Goal: Task Accomplishment & Management: Use online tool/utility

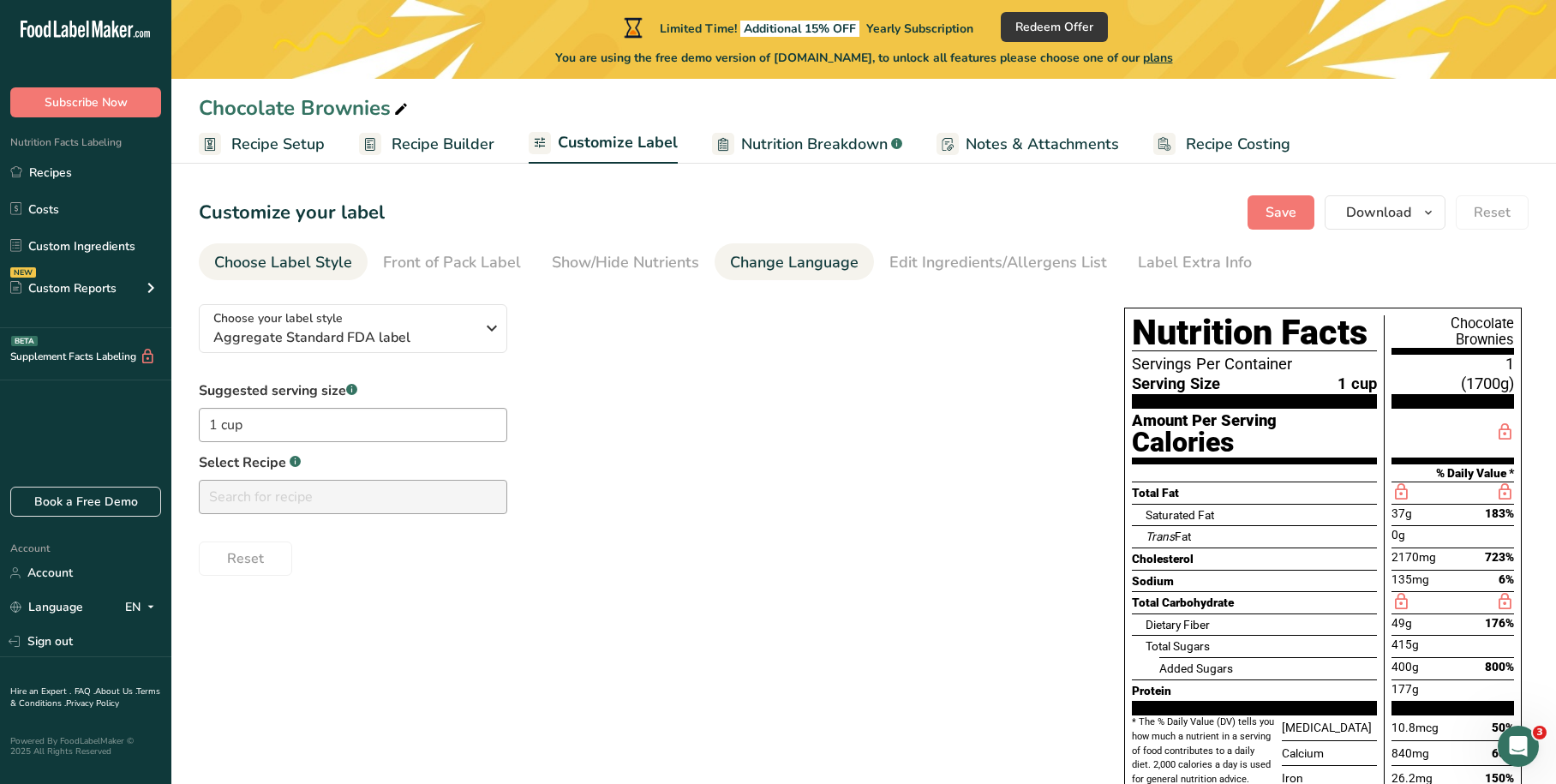
click at [755, 265] on div "Change Language" at bounding box center [793, 263] width 128 height 23
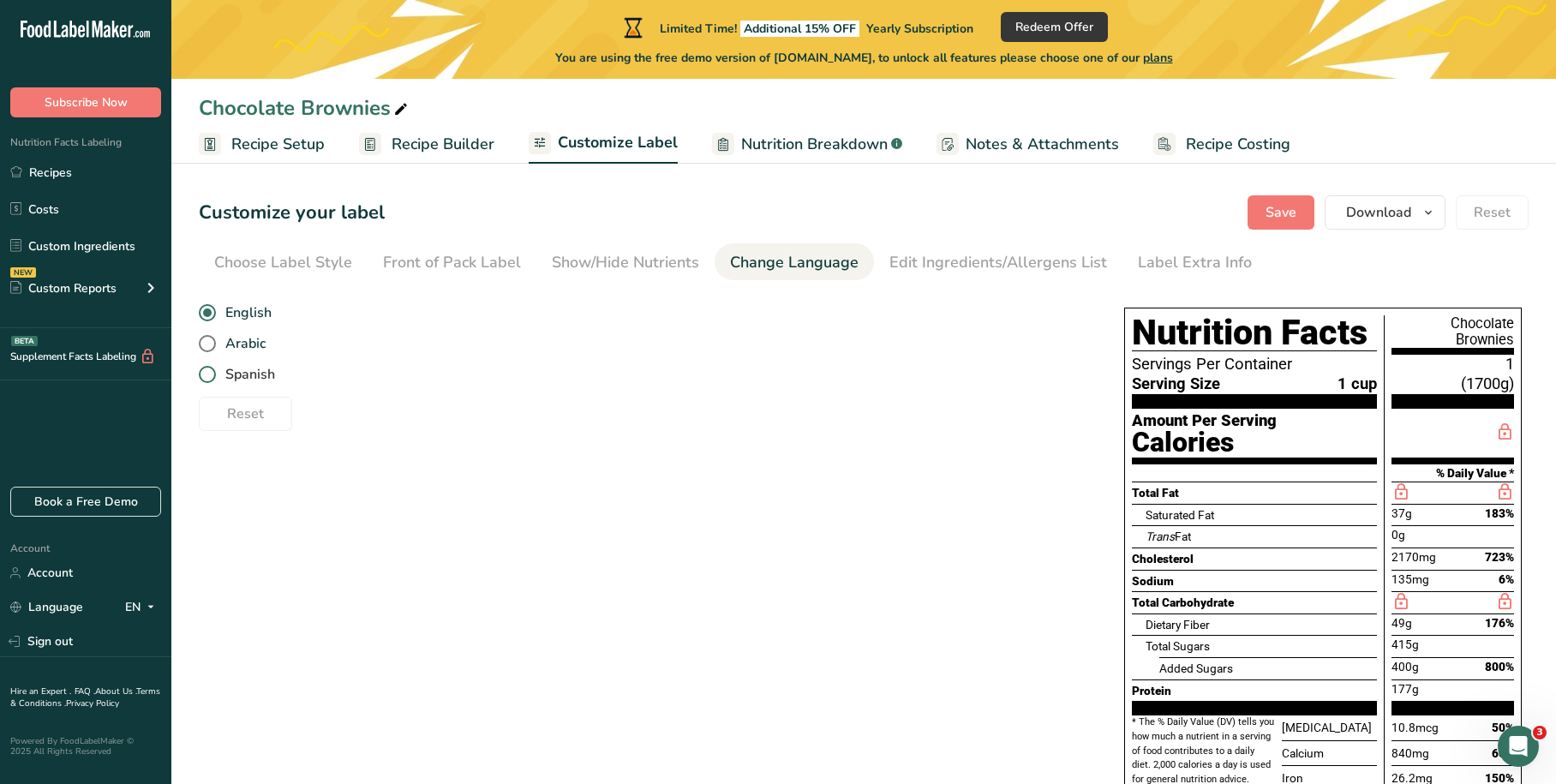
click at [204, 375] on span at bounding box center [207, 374] width 17 height 17
click at [204, 375] on input "Spanish" at bounding box center [204, 375] width 11 height 11
radio input "true"
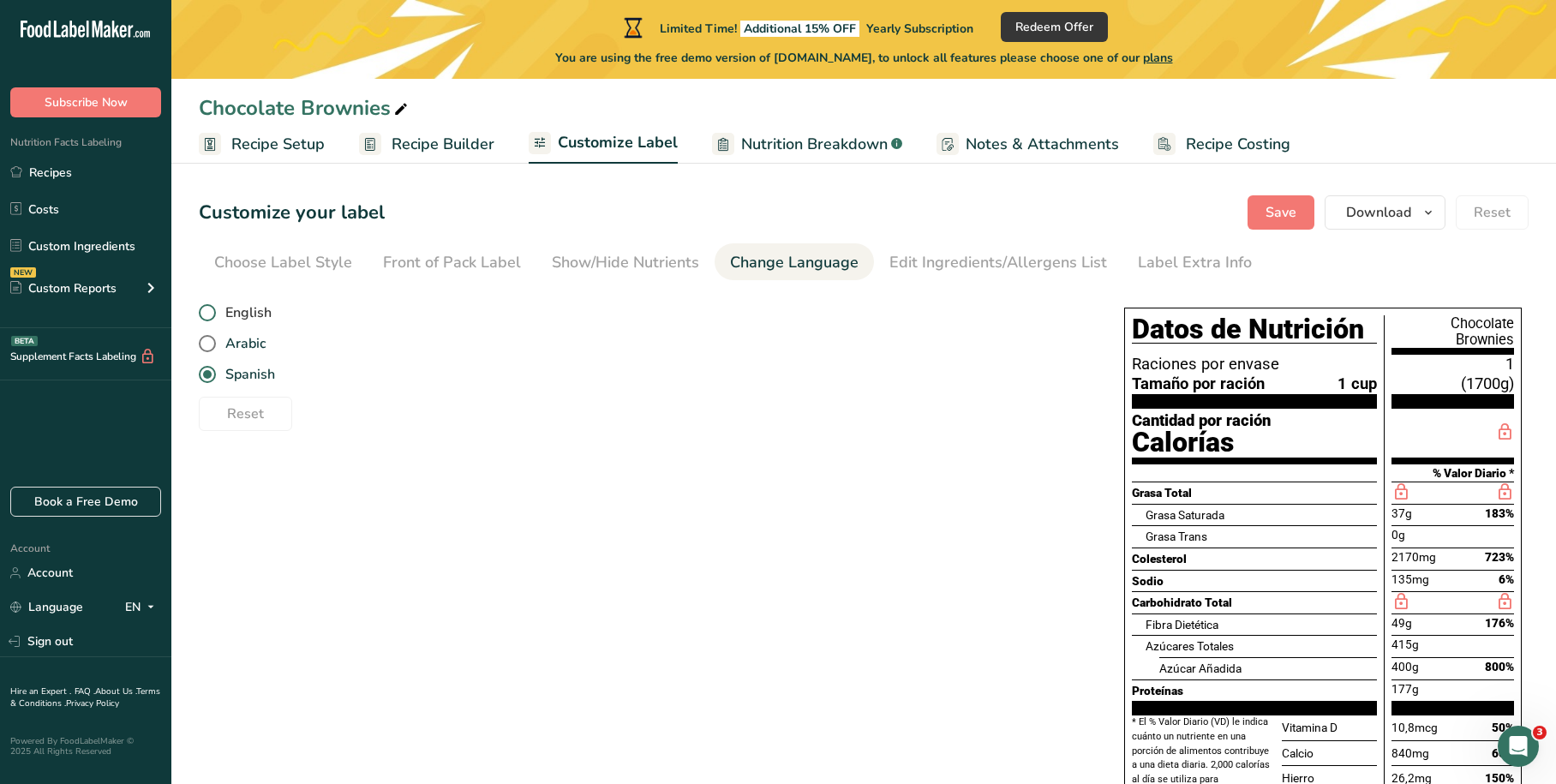
click at [205, 314] on span at bounding box center [207, 312] width 17 height 17
click at [205, 314] on input "English" at bounding box center [204, 313] width 11 height 11
radio input "true"
radio input "false"
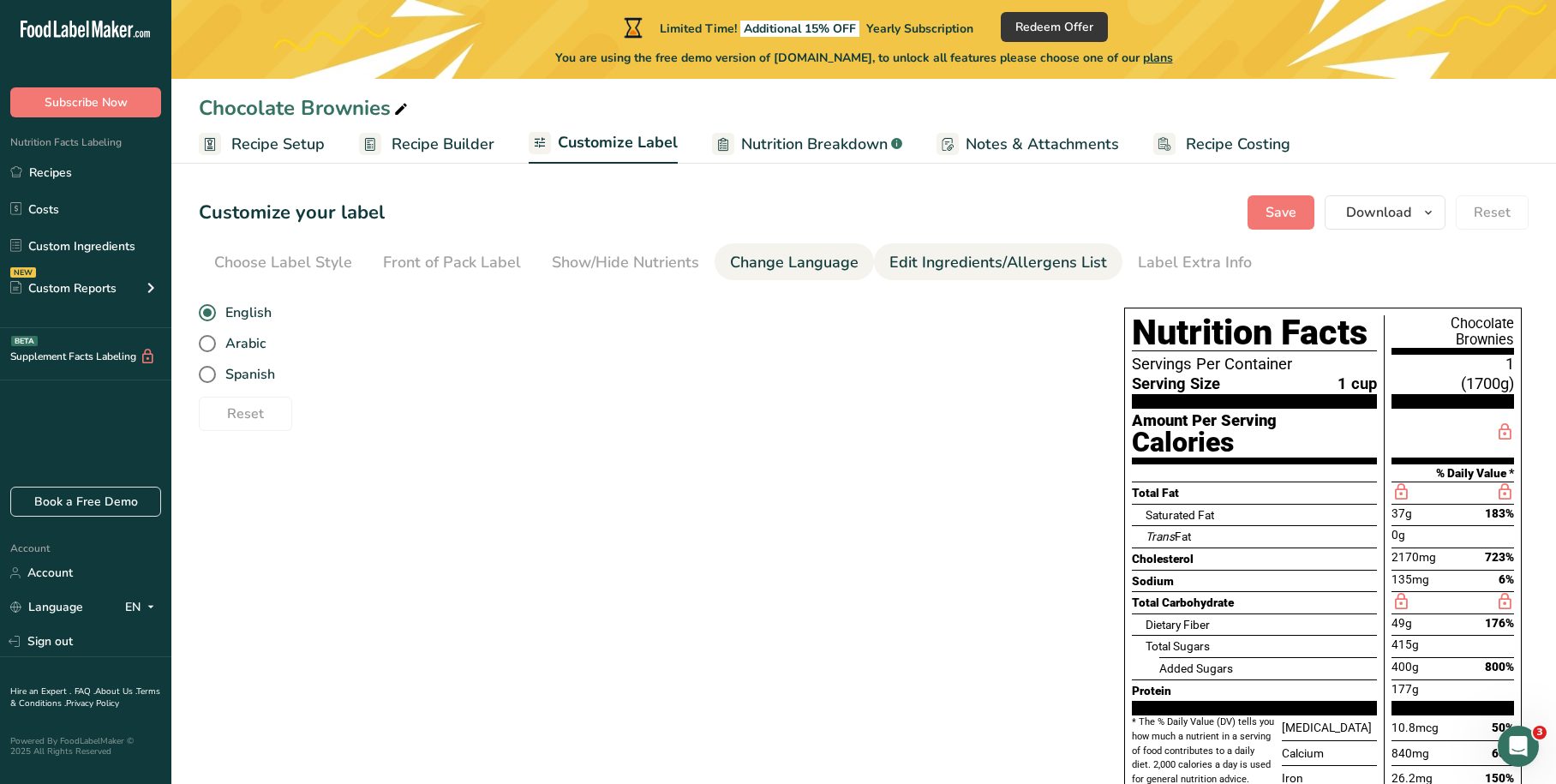
click at [921, 272] on div "Edit Ingredients/Allergens List" at bounding box center [998, 263] width 218 height 23
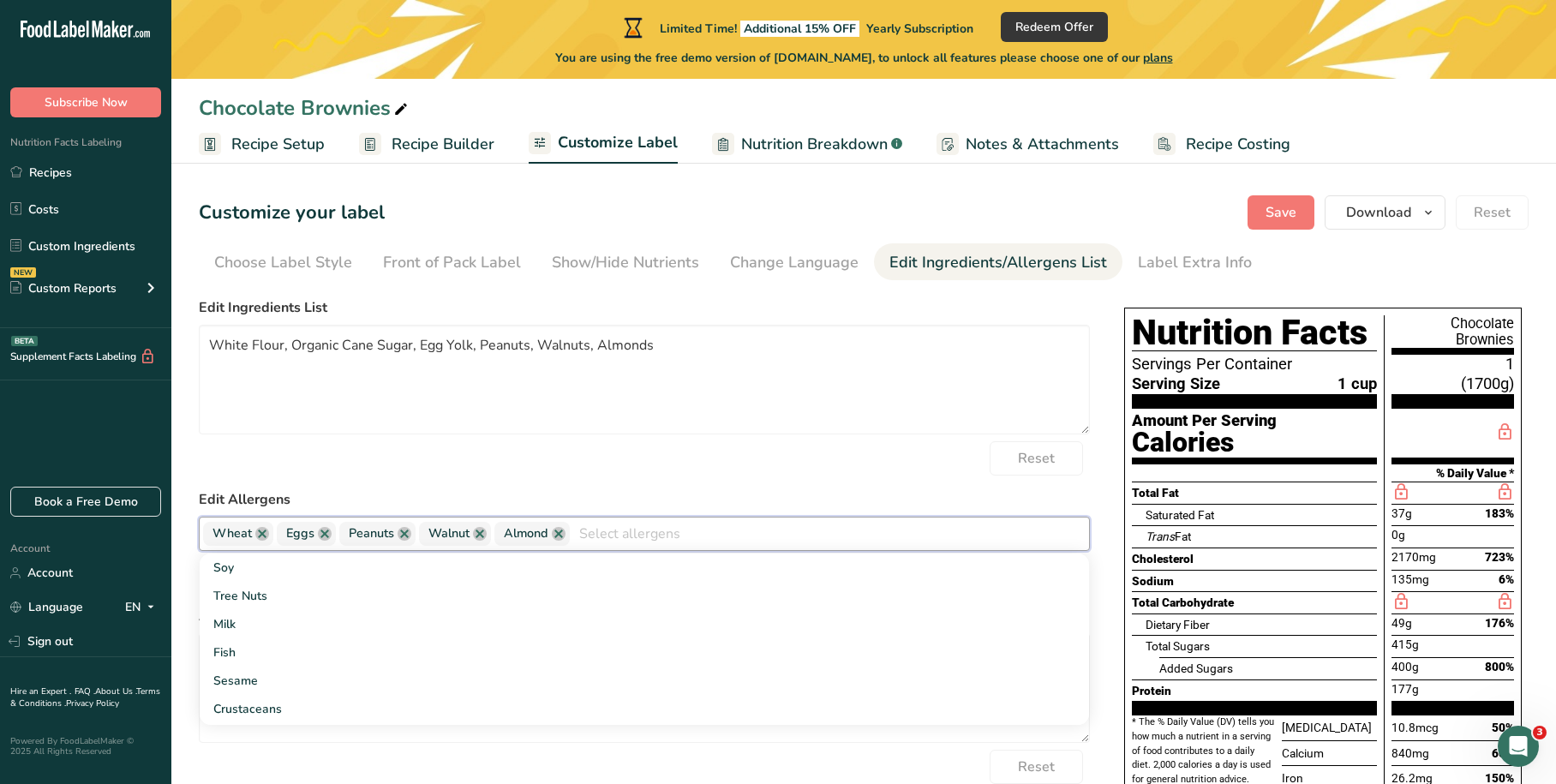
click at [630, 538] on input "text" at bounding box center [829, 533] width 519 height 27
click at [644, 478] on form "Edit Ingredients List White Flour, Organic Cane Sugar, Egg Yolk, Peanuts, Walnu…" at bounding box center [644, 571] width 891 height 547
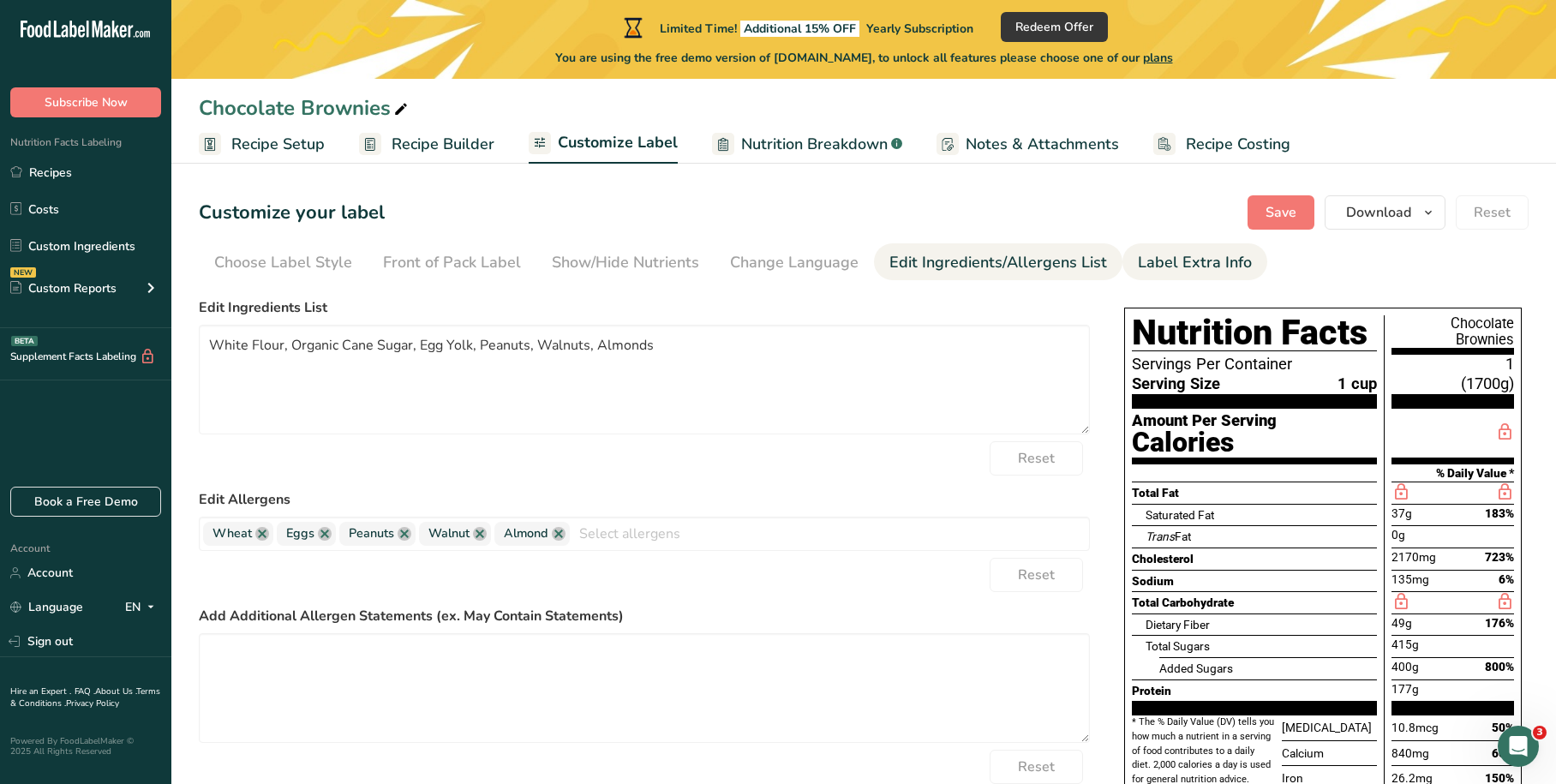
click at [1193, 272] on div "Label Extra Info" at bounding box center [1194, 263] width 114 height 23
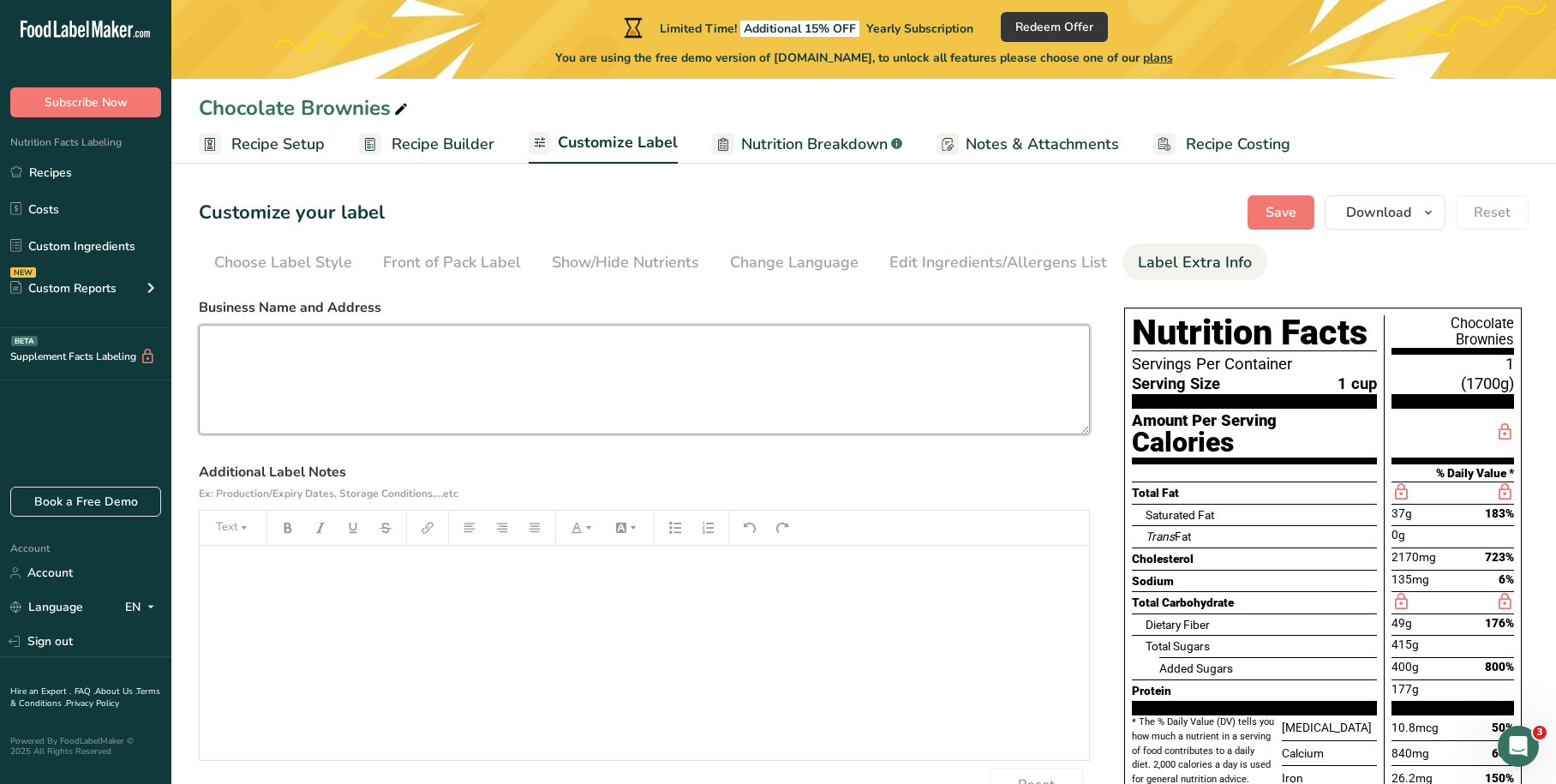
click at [390, 358] on textarea at bounding box center [644, 379] width 891 height 109
click at [306, 585] on div "﻿" at bounding box center [644, 652] width 889 height 214
click at [800, 138] on span "Nutrition Breakdown" at bounding box center [814, 144] width 146 height 23
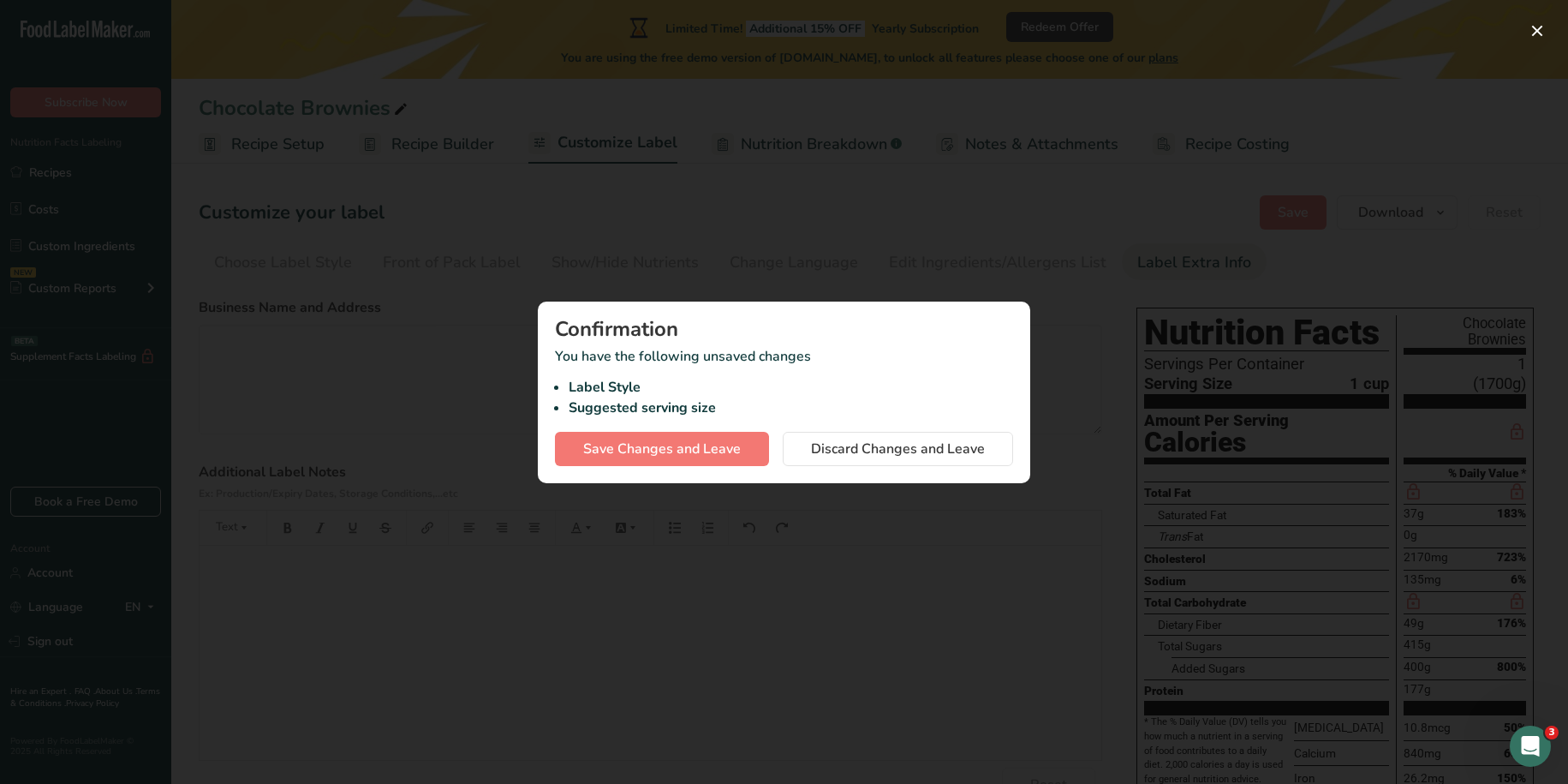
click at [804, 208] on div at bounding box center [784, 392] width 1568 height 784
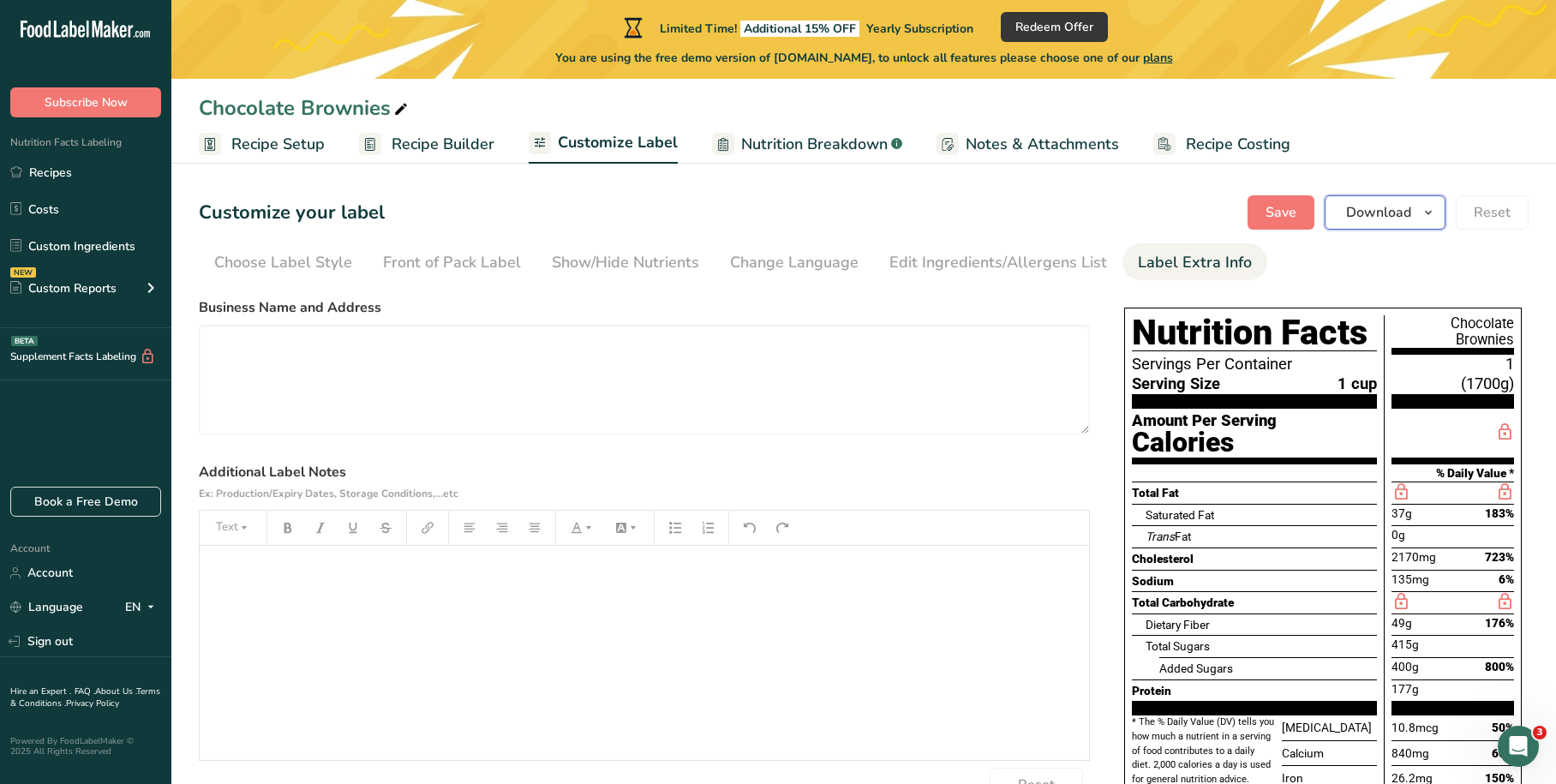
click at [1435, 213] on icon "button" at bounding box center [1428, 213] width 13 height 22
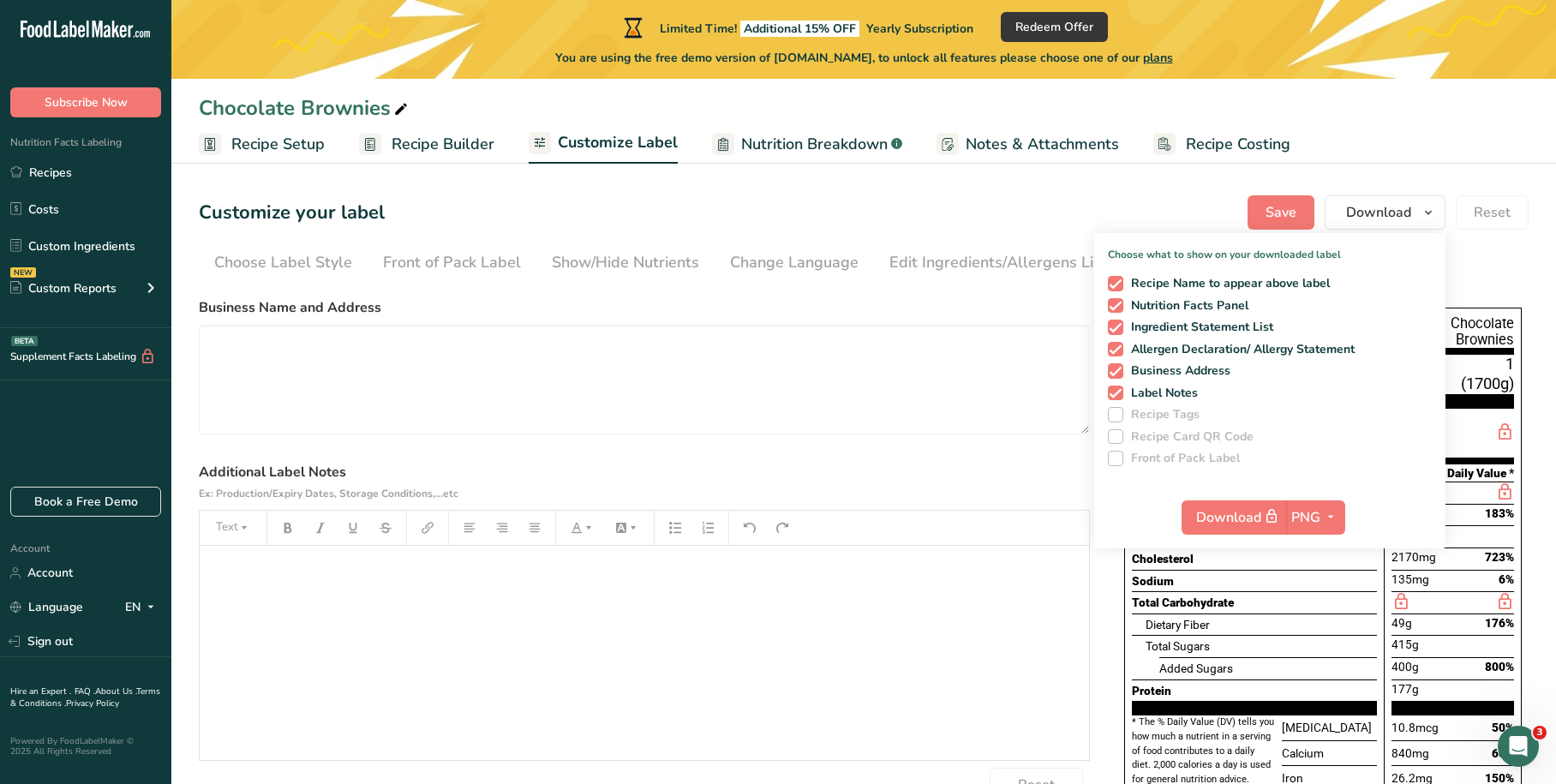
click at [1042, 497] on label "Additional Label Notes Ex: Production/Expiry Dates, Storage Conditions,...etc" at bounding box center [644, 482] width 891 height 41
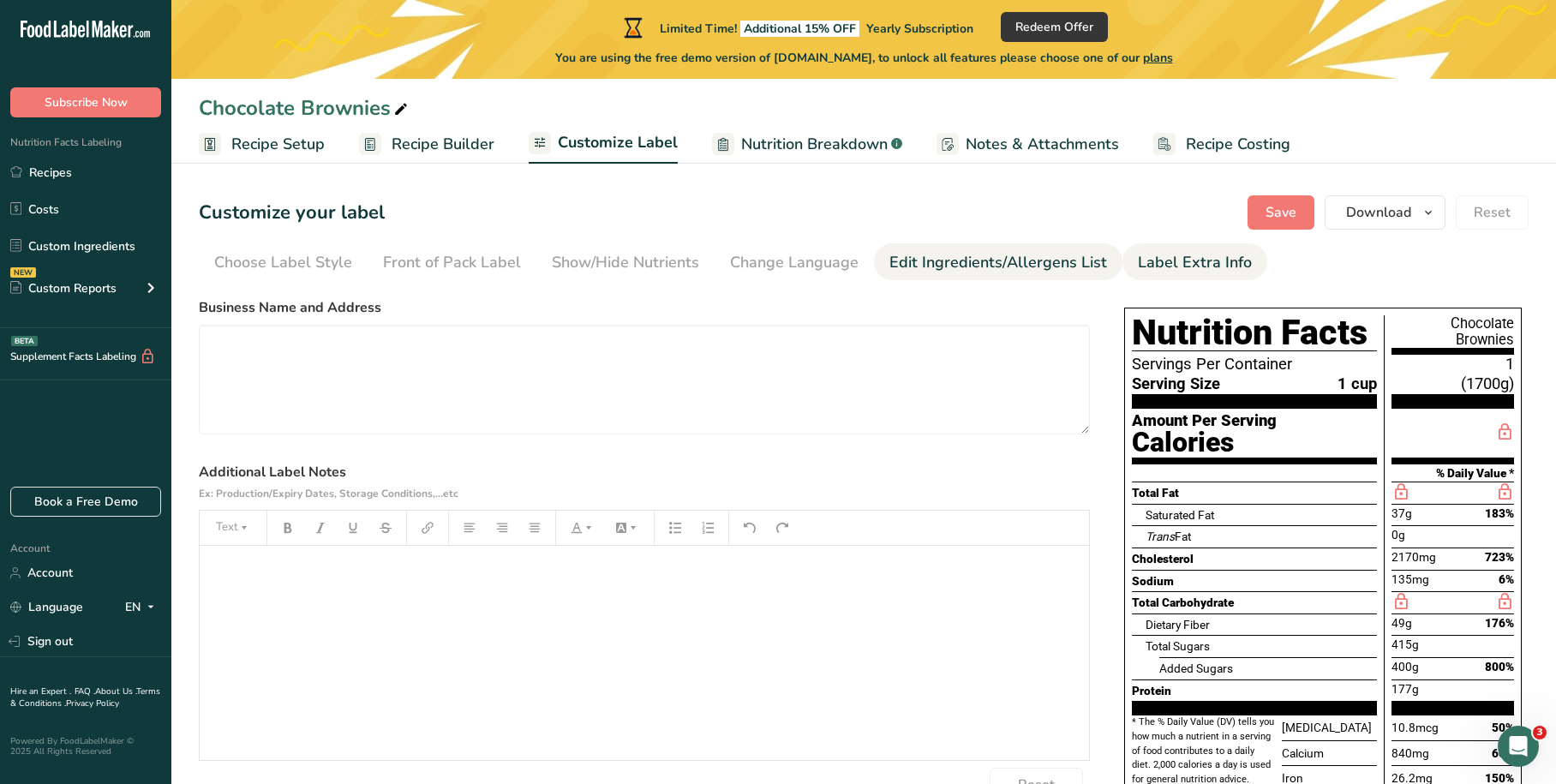
click at [1033, 264] on div "Edit Ingredients/Allergens List" at bounding box center [998, 263] width 218 height 23
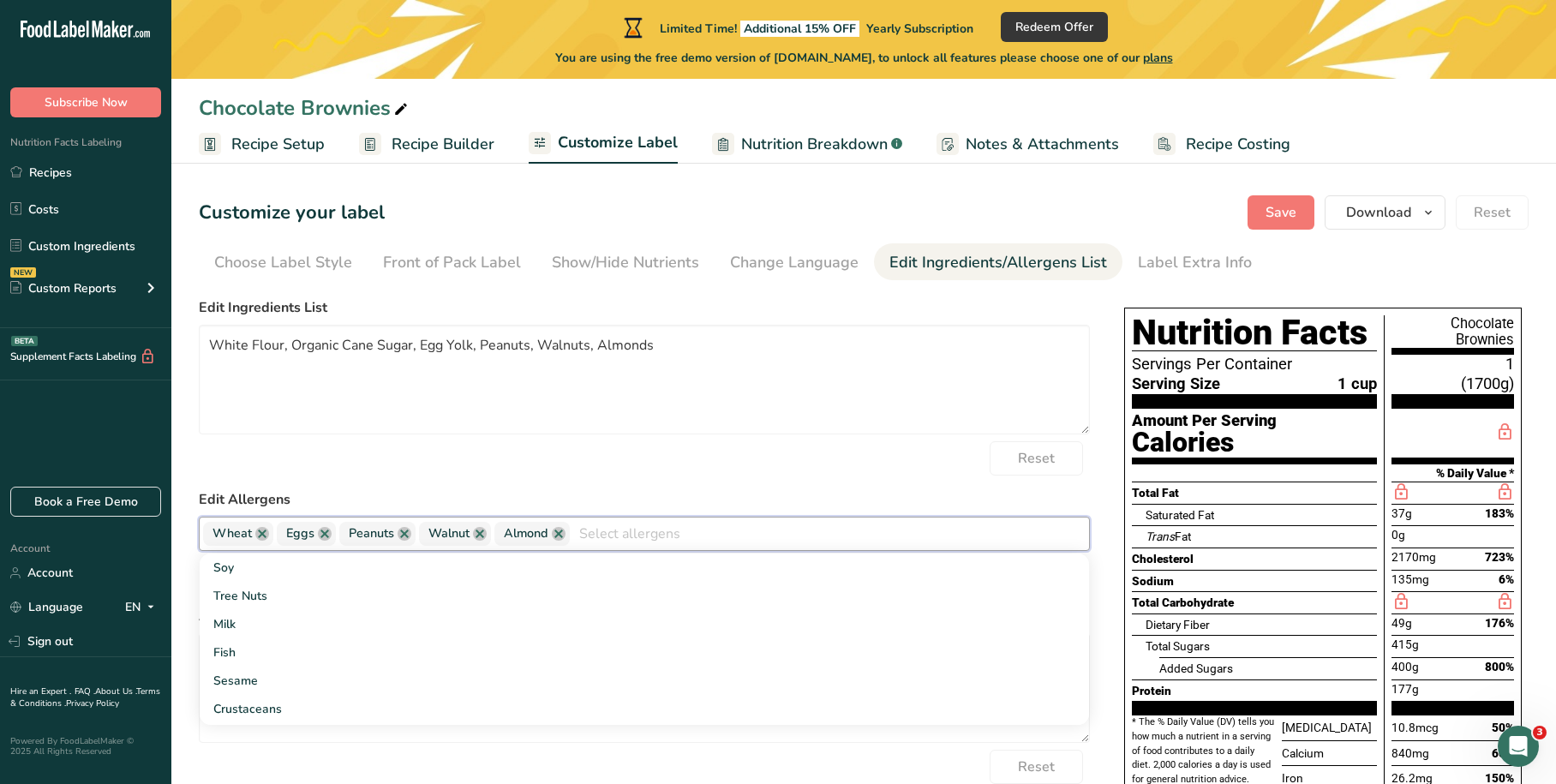
click at [1017, 534] on input "text" at bounding box center [829, 533] width 519 height 27
click at [260, 569] on link "Soy" at bounding box center [644, 567] width 889 height 29
click at [256, 677] on link "Eel" at bounding box center [644, 683] width 889 height 29
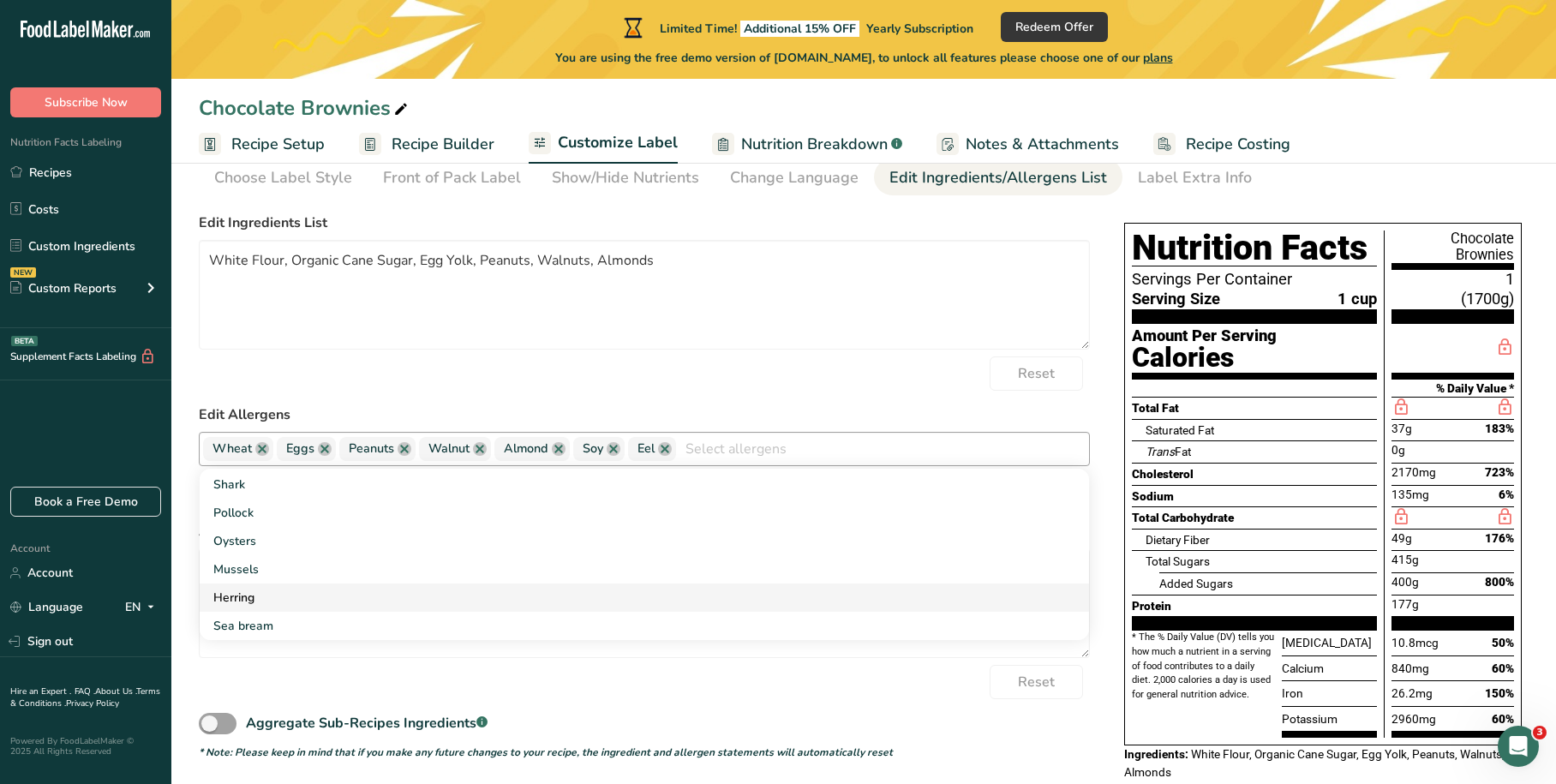
scroll to position [144, 0]
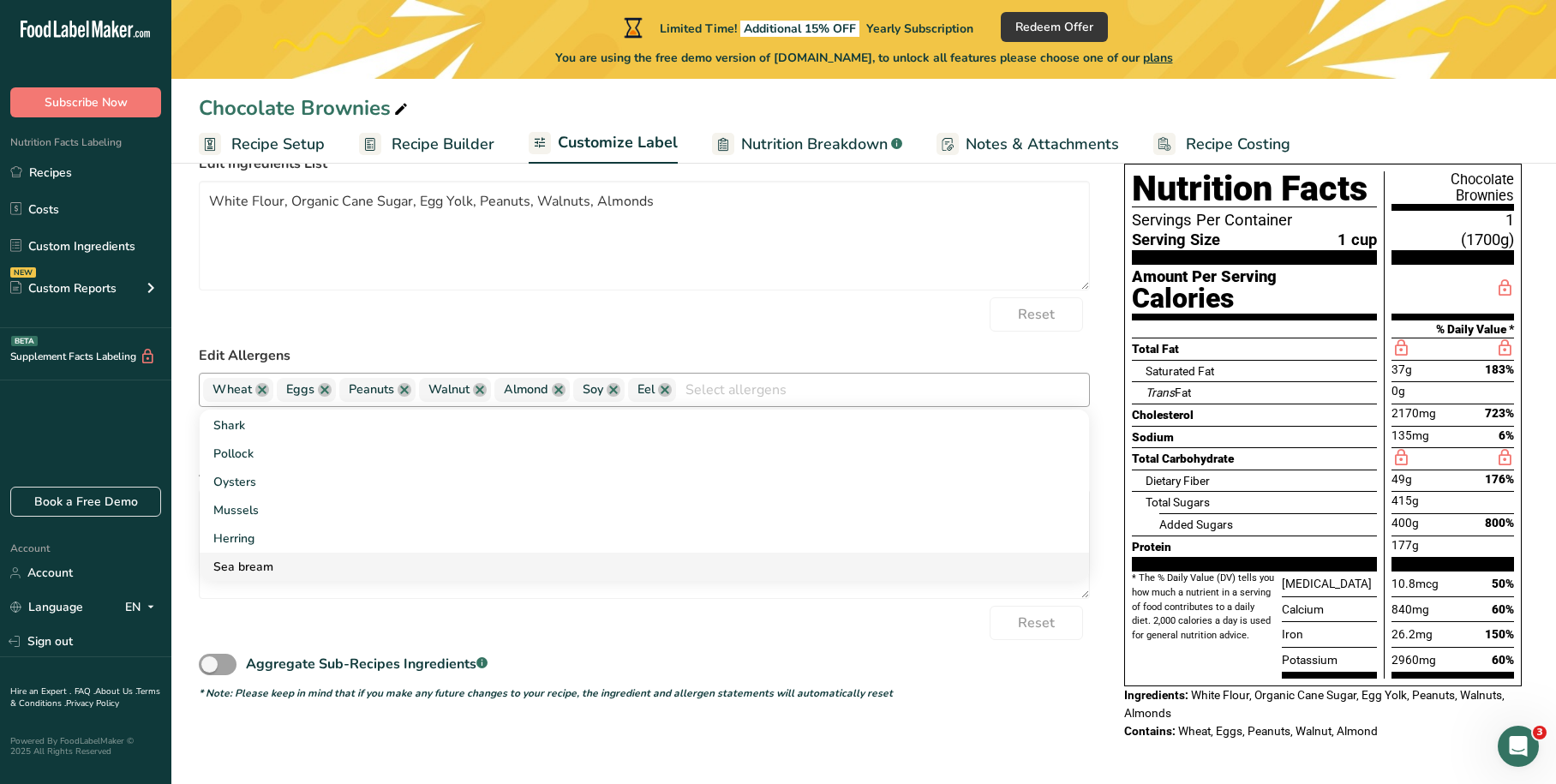
click at [256, 566] on link "Sea bream" at bounding box center [644, 566] width 889 height 29
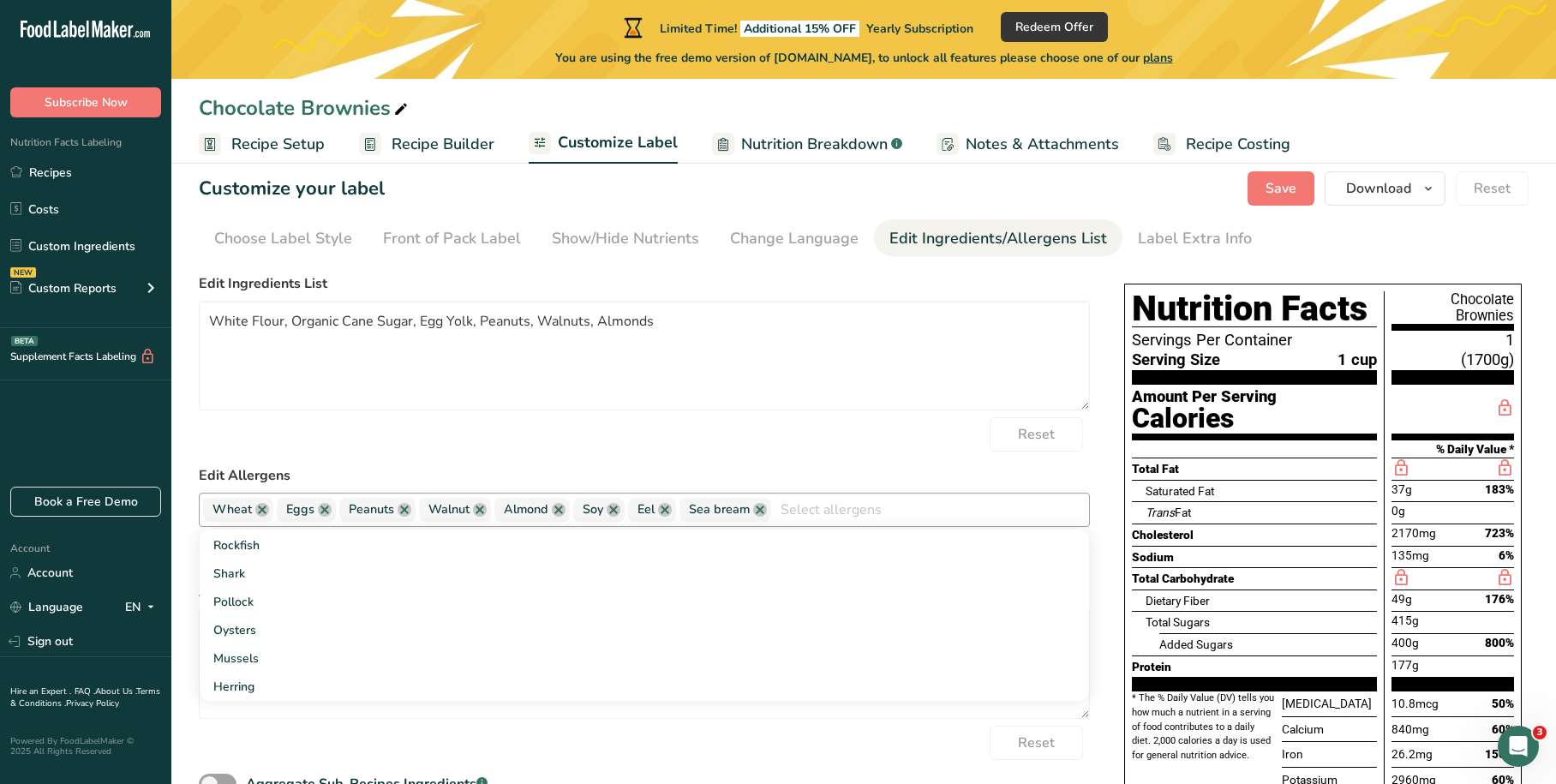
scroll to position [0, 0]
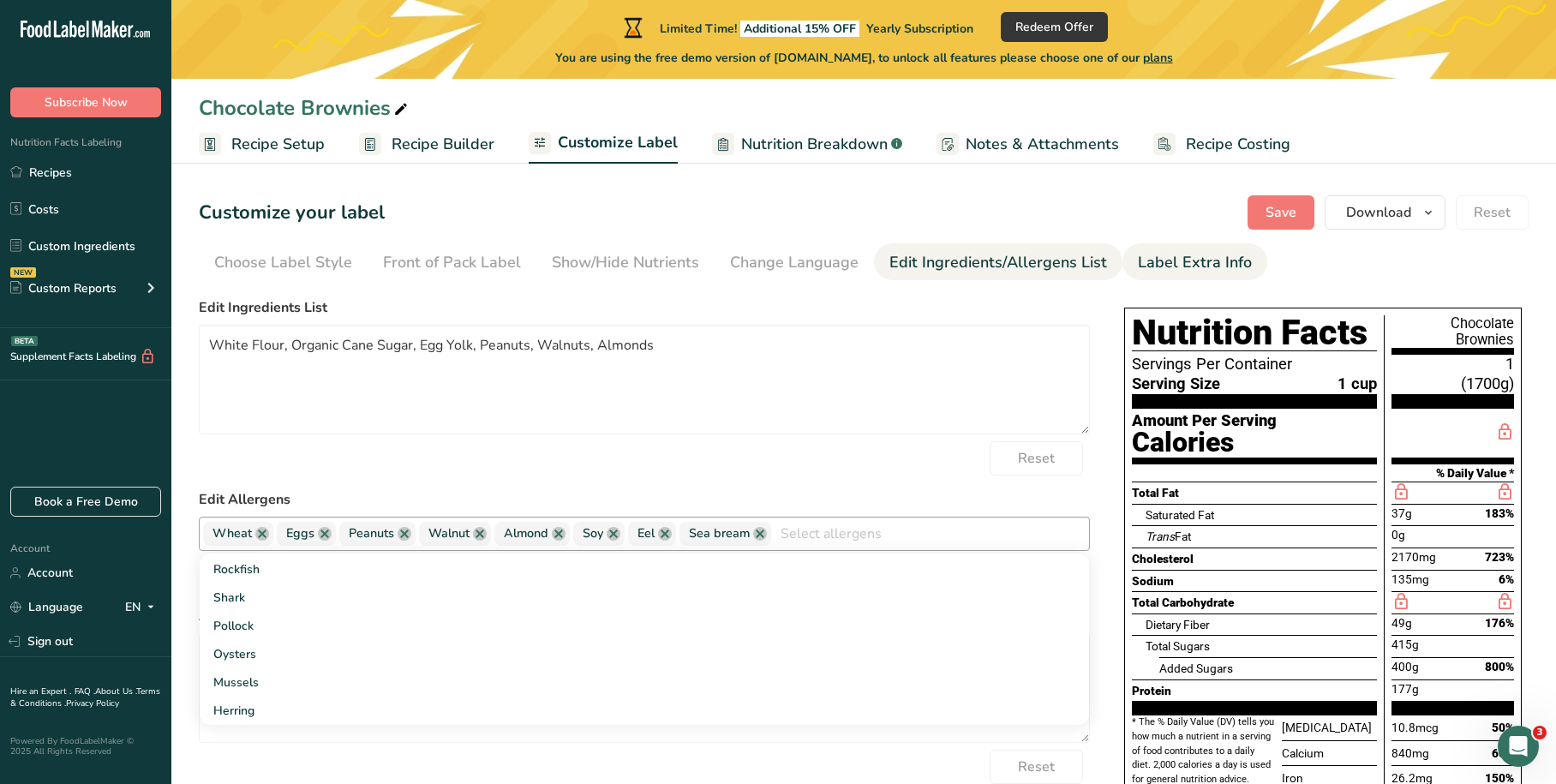
click at [1143, 264] on div "Label Extra Info" at bounding box center [1194, 263] width 114 height 23
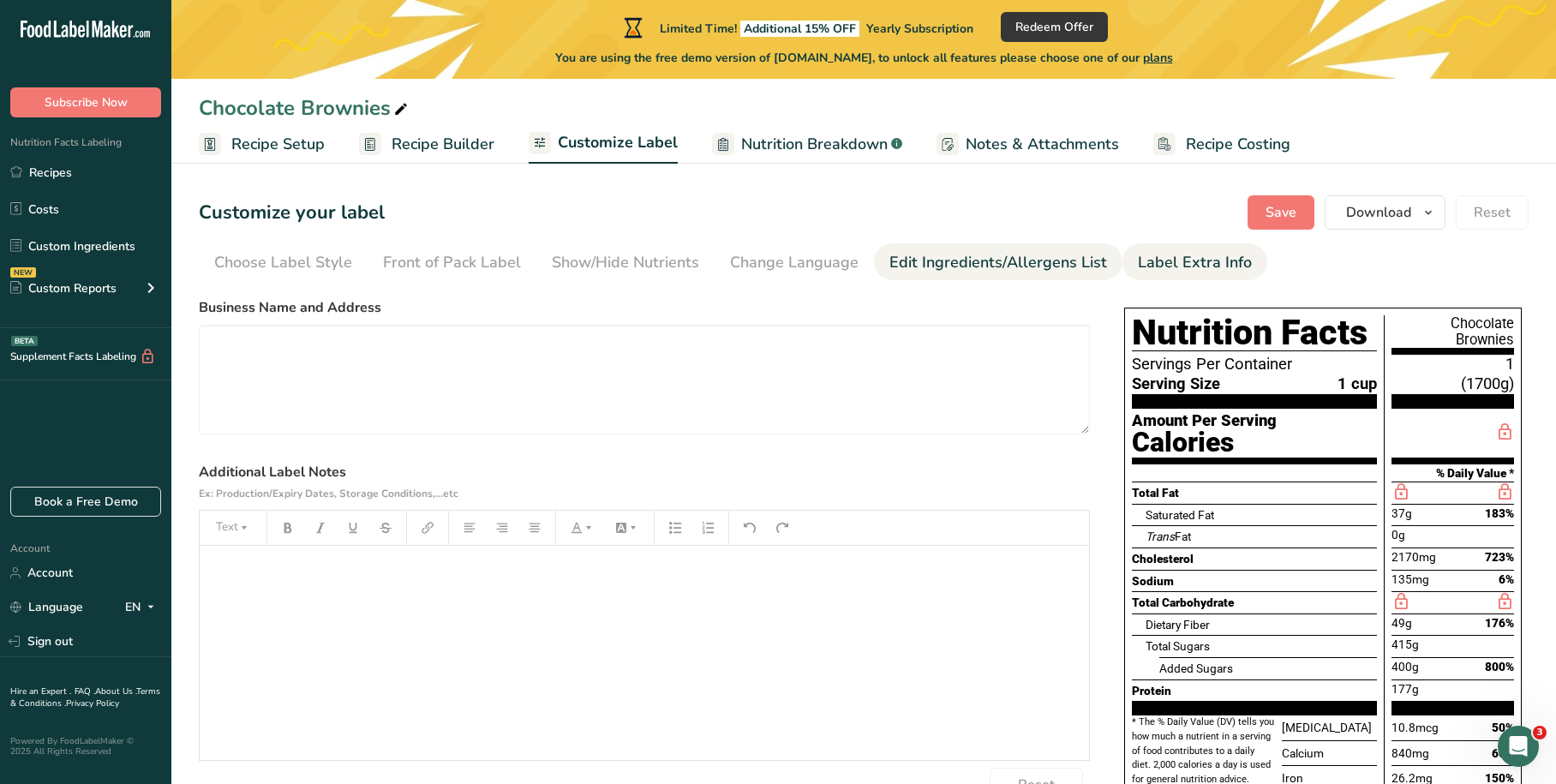
click at [1024, 268] on div "Edit Ingredients/Allergens List" at bounding box center [998, 263] width 218 height 23
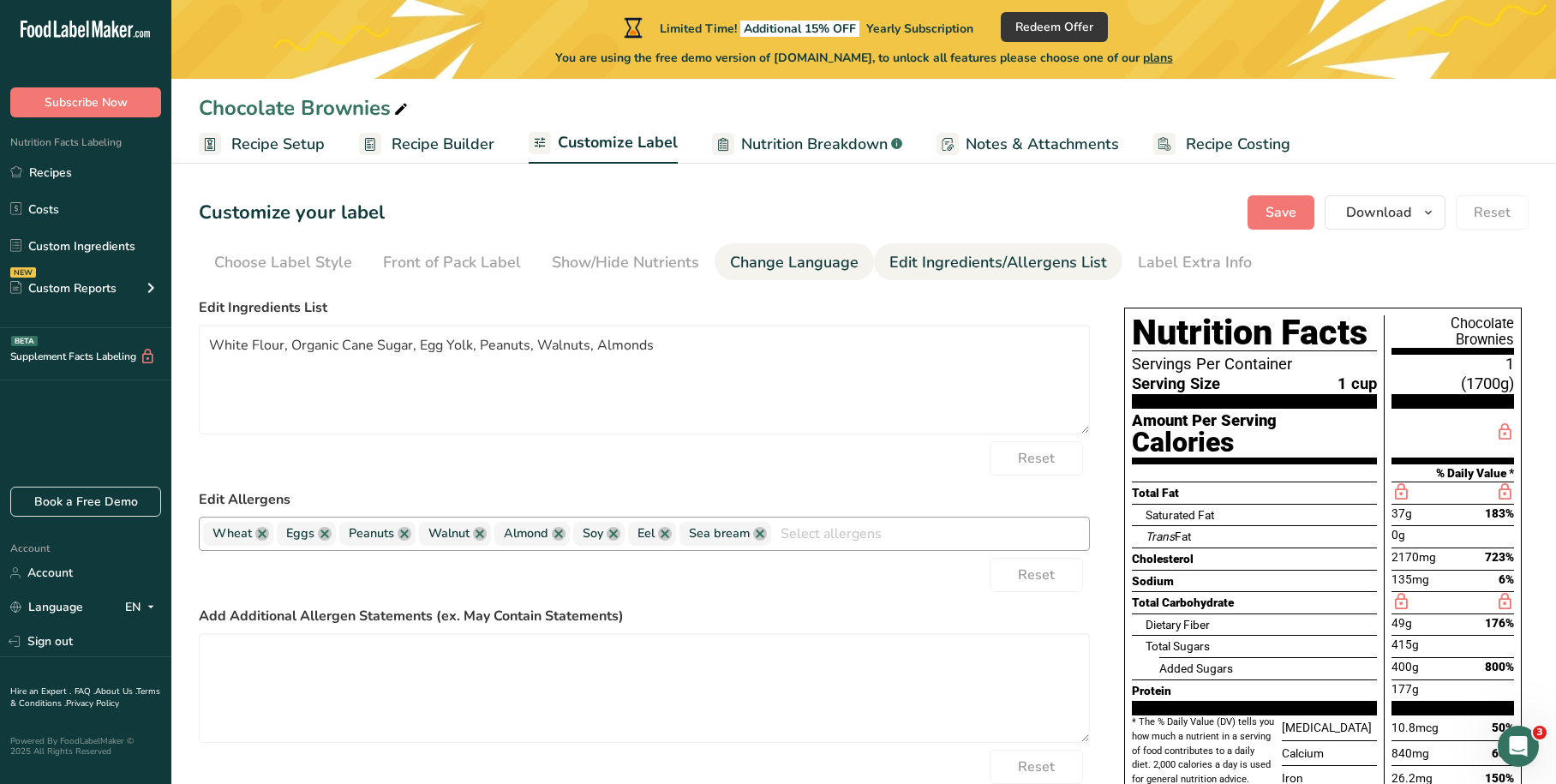
click at [813, 272] on div "Change Language" at bounding box center [793, 263] width 128 height 23
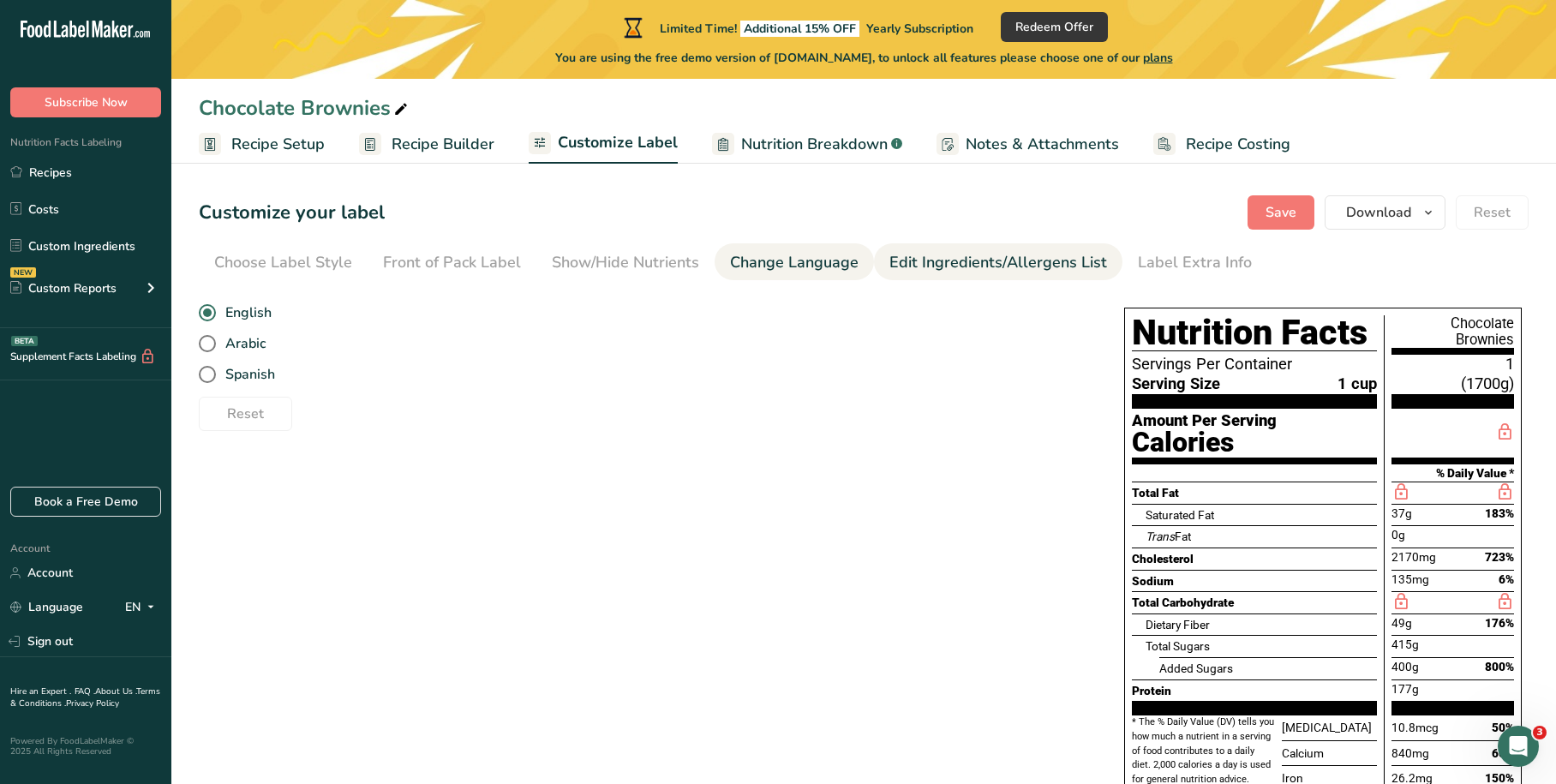
click at [955, 257] on div "Edit Ingredients/Allergens List" at bounding box center [998, 263] width 218 height 23
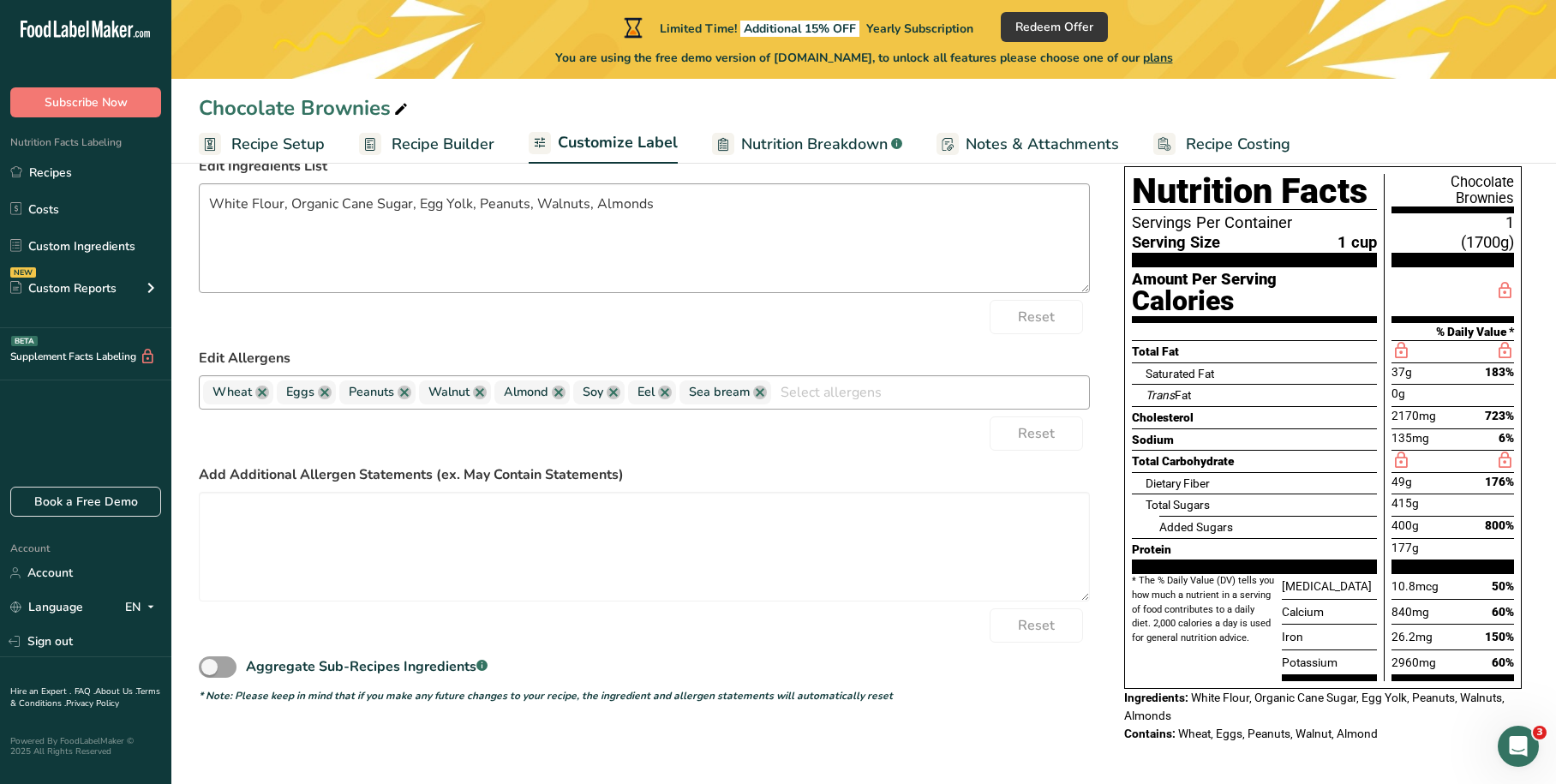
scroll to position [144, 0]
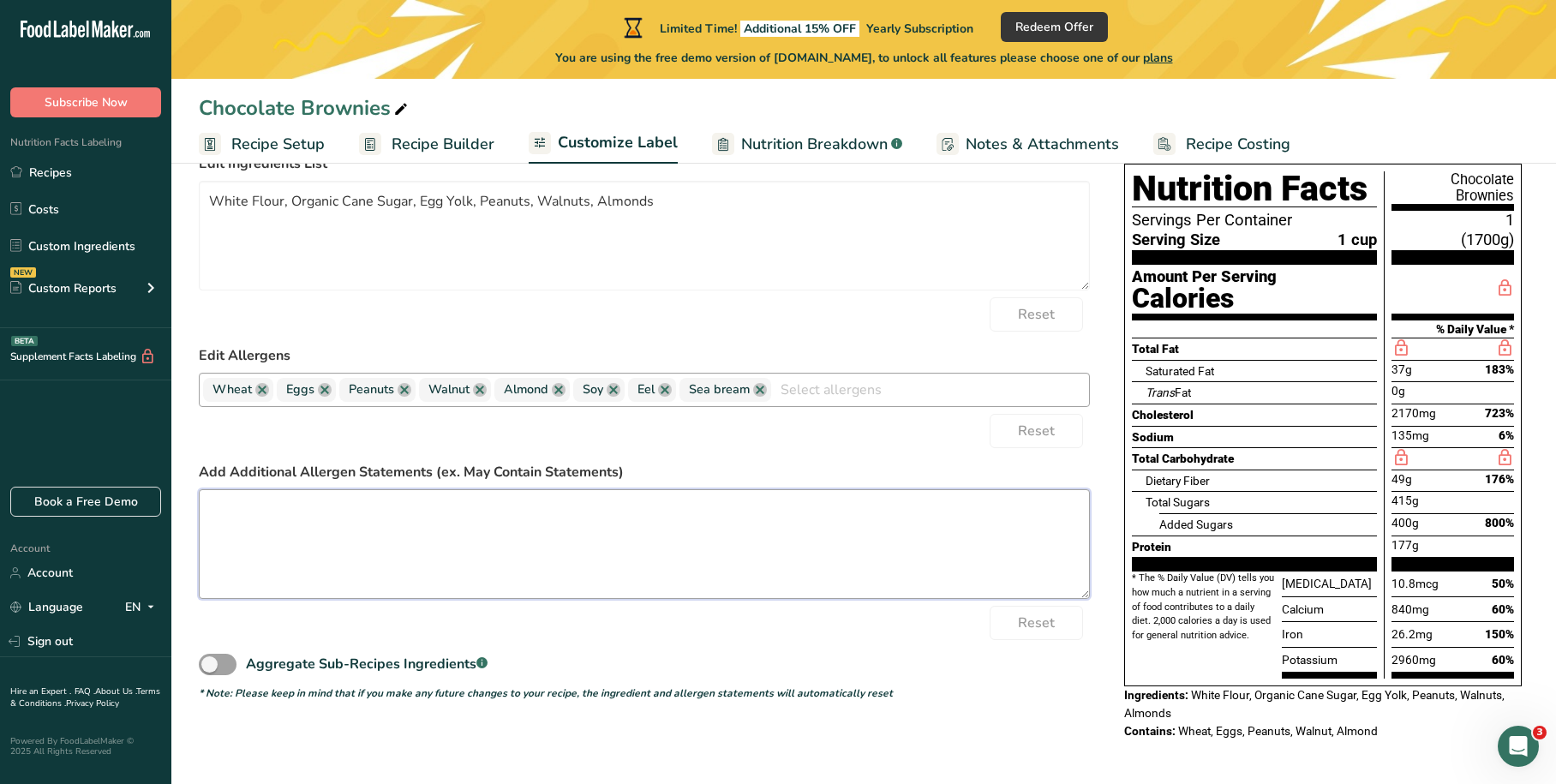
click at [437, 501] on textarea at bounding box center [644, 544] width 891 height 109
type textarea "My Contain [PERSON_NAME]"
click at [558, 392] on link at bounding box center [558, 389] width 13 height 13
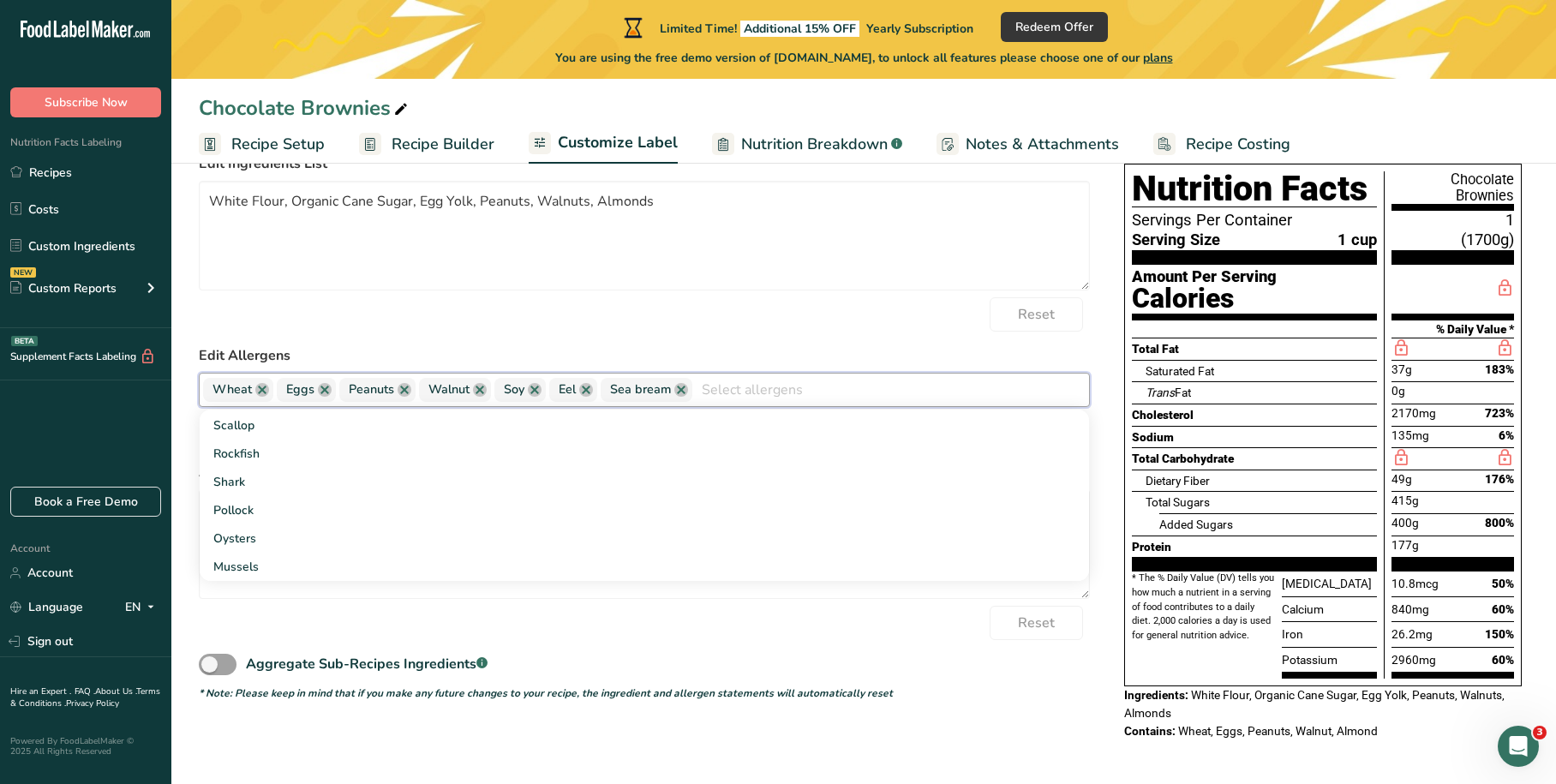
click at [542, 618] on div "Reset" at bounding box center [644, 623] width 891 height 34
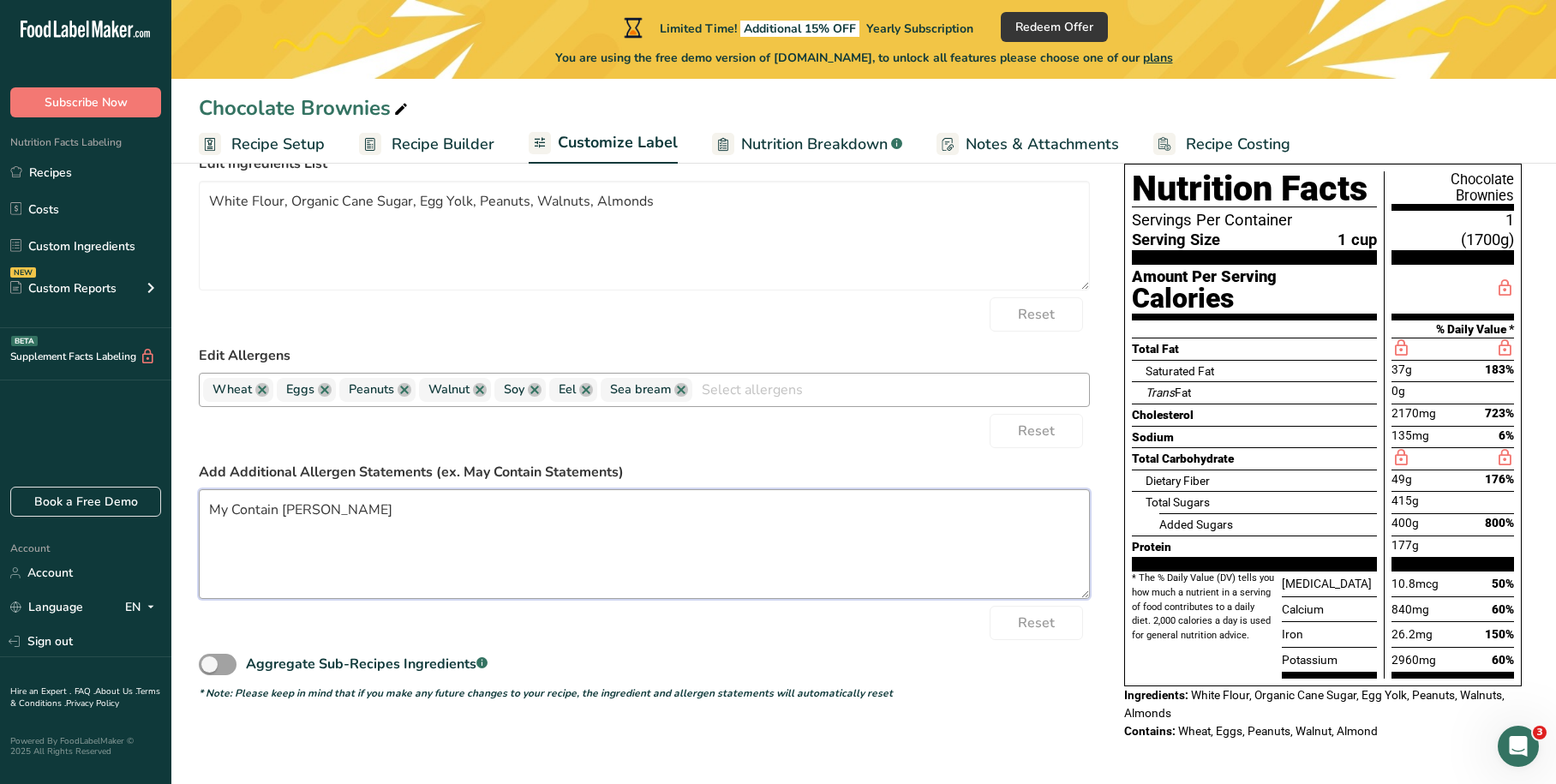
click at [391, 509] on textarea "My Contain [PERSON_NAME]" at bounding box center [644, 544] width 891 height 109
click at [792, 426] on div "Reset" at bounding box center [644, 431] width 891 height 34
